Goal: Navigation & Orientation: Find specific page/section

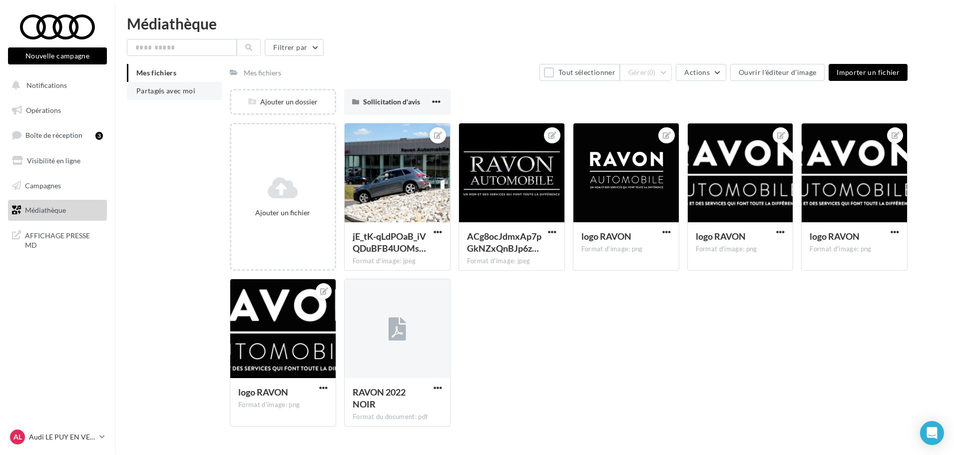
click at [188, 92] on span "Partagés avec moi" at bounding box center [165, 90] width 59 height 8
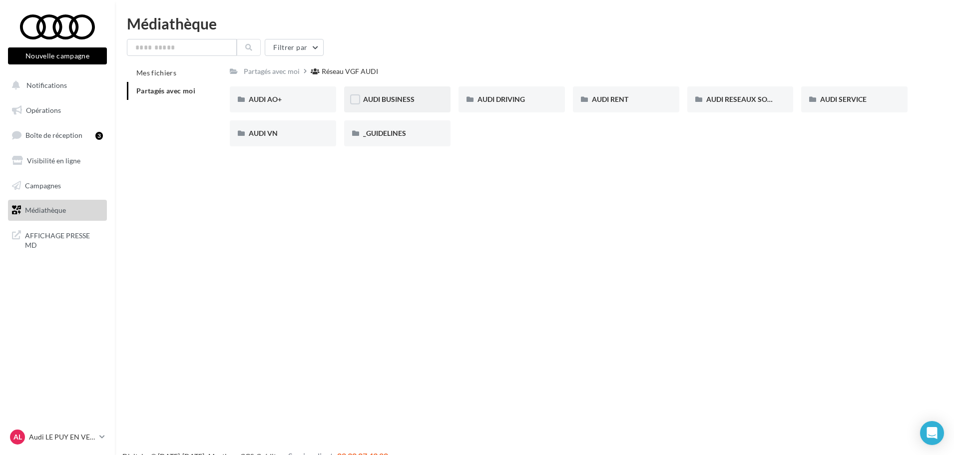
click at [400, 91] on div "AUDI BUSINESS" at bounding box center [397, 99] width 106 height 26
click at [290, 105] on div "AUDI VN BUSINESS JUIN JPO AUDI BUSINESS" at bounding box center [283, 99] width 106 height 26
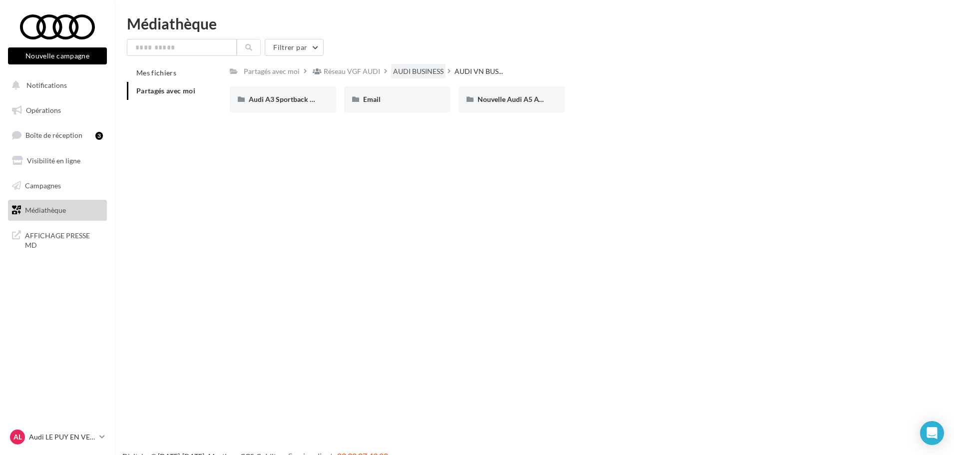
click at [403, 75] on div "AUDI BUSINESS" at bounding box center [418, 71] width 50 height 10
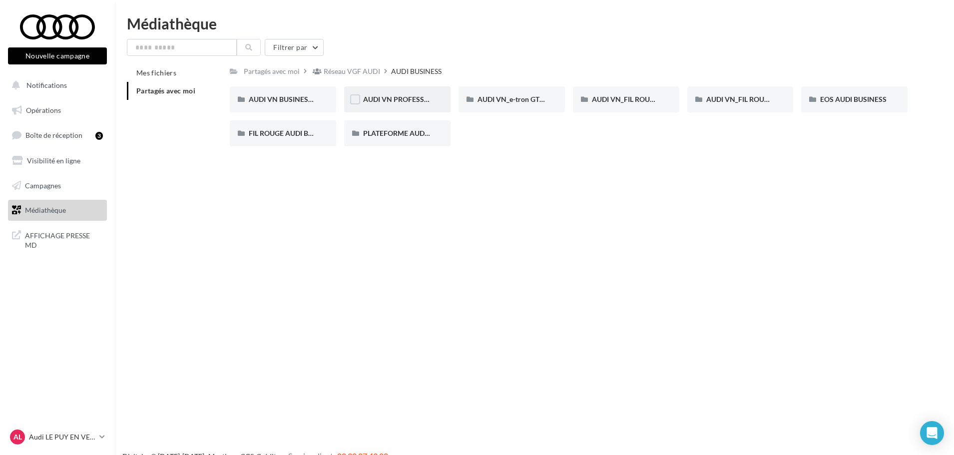
click at [418, 93] on div "AUDI VN PROFESSIONNELS TRANSPORT DE PERSONNES AUDI BUSINESS" at bounding box center [397, 99] width 106 height 26
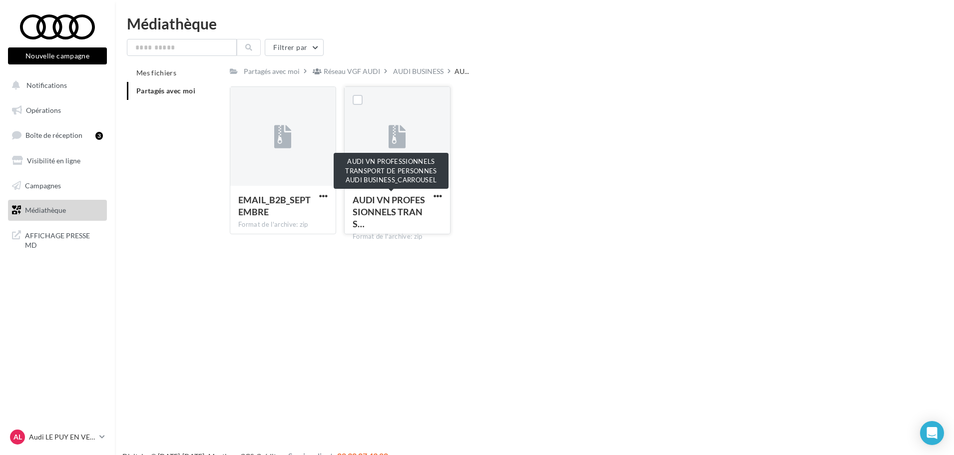
click at [403, 208] on span "AUDI VN PROFESSIONNELS TRANS…" at bounding box center [389, 211] width 72 height 35
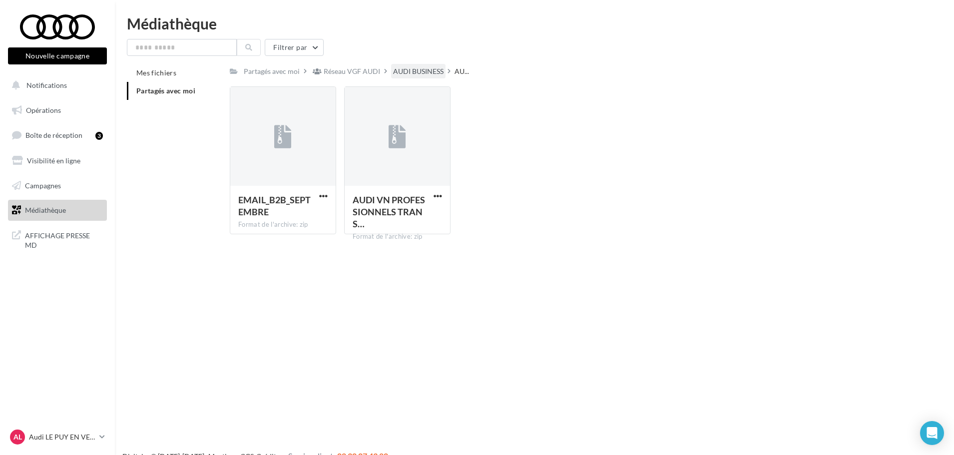
click at [424, 69] on div "AUDI BUSINESS" at bounding box center [418, 71] width 50 height 10
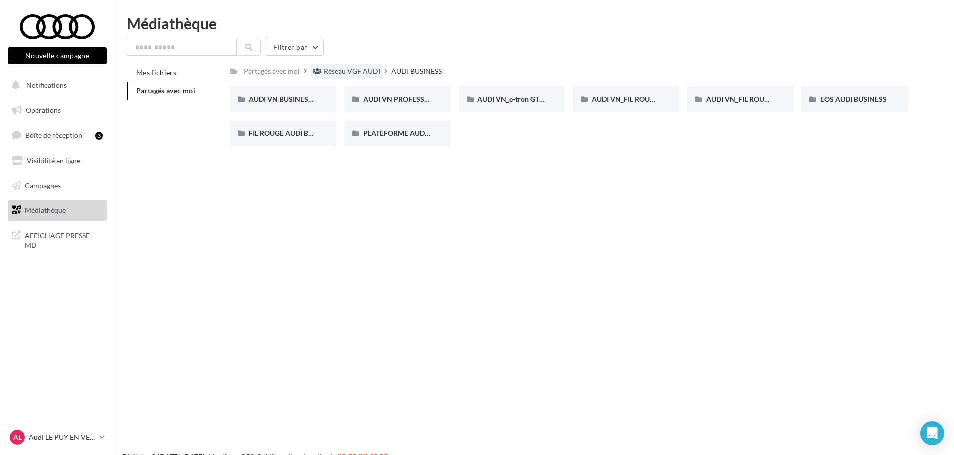
click at [362, 75] on div "Réseau VGF AUDI" at bounding box center [352, 71] width 56 height 10
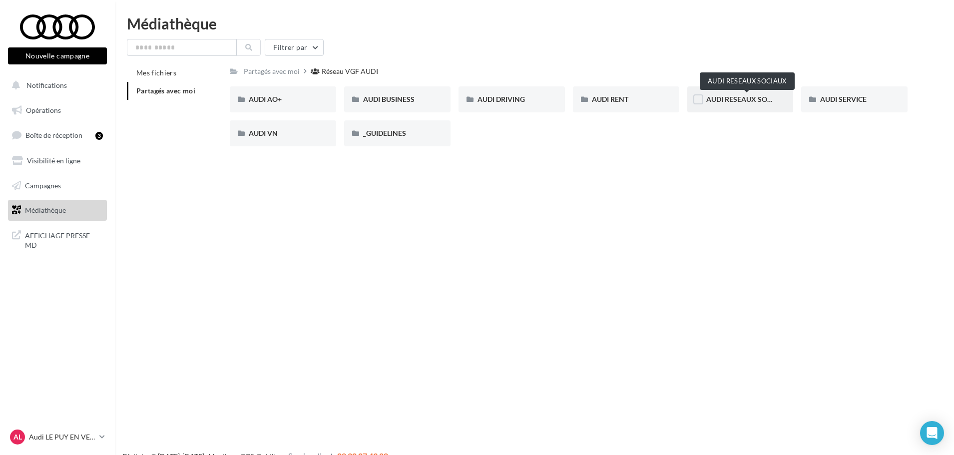
click at [721, 103] on span "AUDI RESEAUX SOCIAUX" at bounding box center [747, 99] width 82 height 8
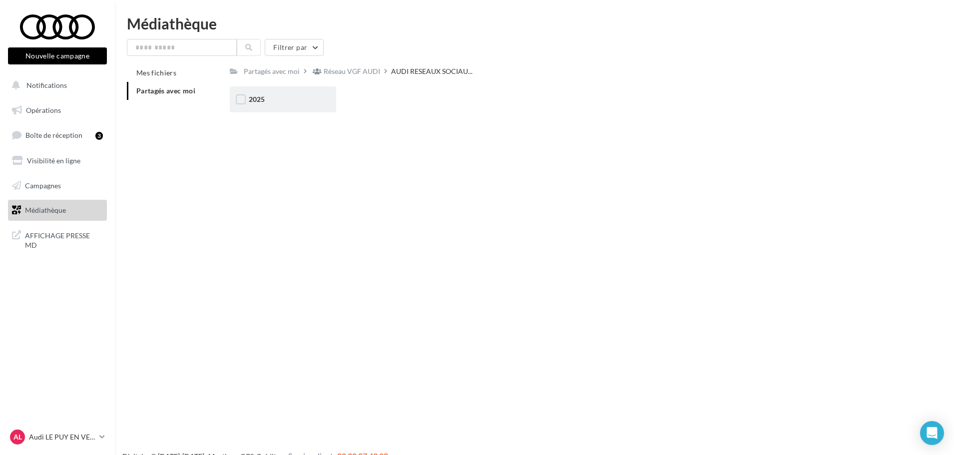
click at [277, 109] on div "2025" at bounding box center [283, 99] width 106 height 26
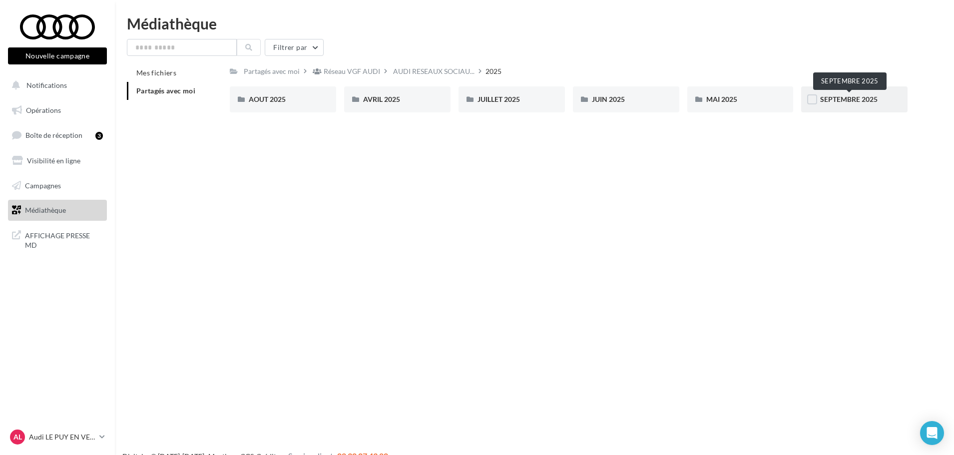
click at [827, 99] on span "SEPTEMBRE 2025" at bounding box center [848, 99] width 57 height 8
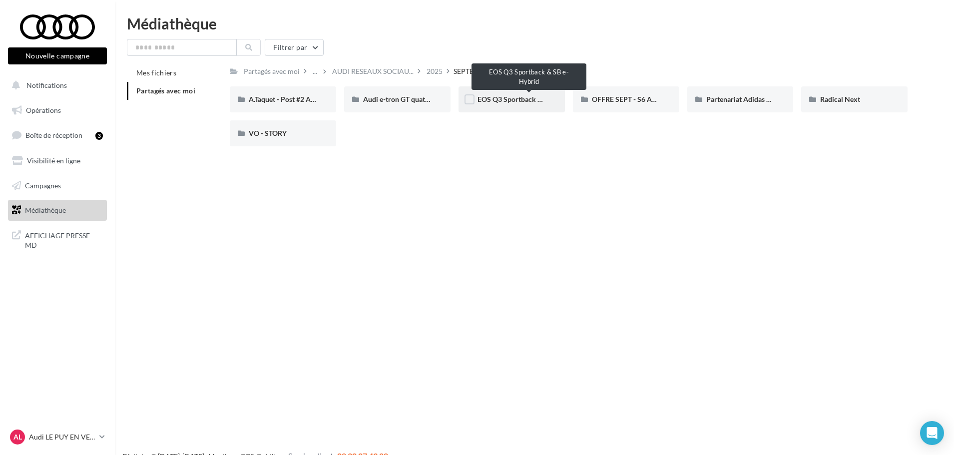
click at [494, 97] on span "EOS Q3 Sportback & SB e-Hybrid" at bounding box center [529, 99] width 104 height 8
